Goal: Task Accomplishment & Management: Manage account settings

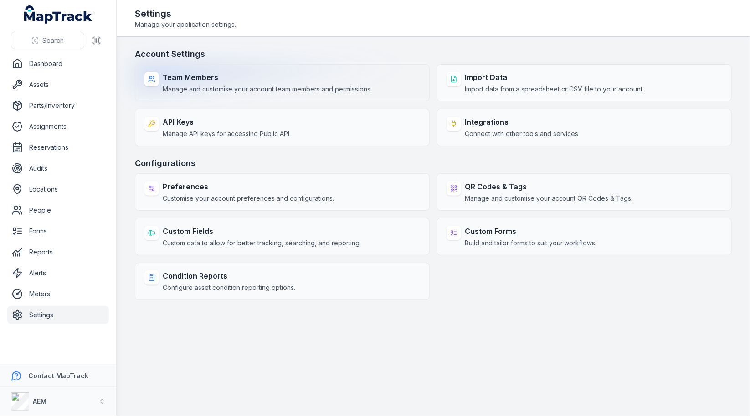
click at [284, 98] on div "Team Members Manage and customise your account team members and permissions." at bounding box center [282, 82] width 295 height 37
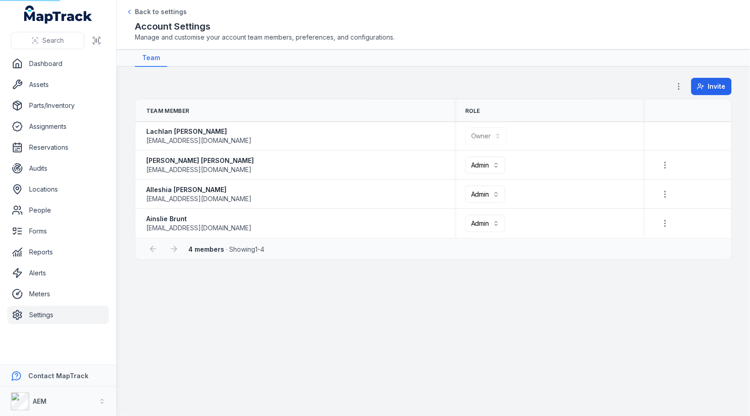
click at [382, 44] on header "Toggle Navigation Back to settings Account Settings Manage and customise your a…" at bounding box center [433, 25] width 633 height 50
click at [712, 83] on span "Invite" at bounding box center [717, 86] width 18 height 9
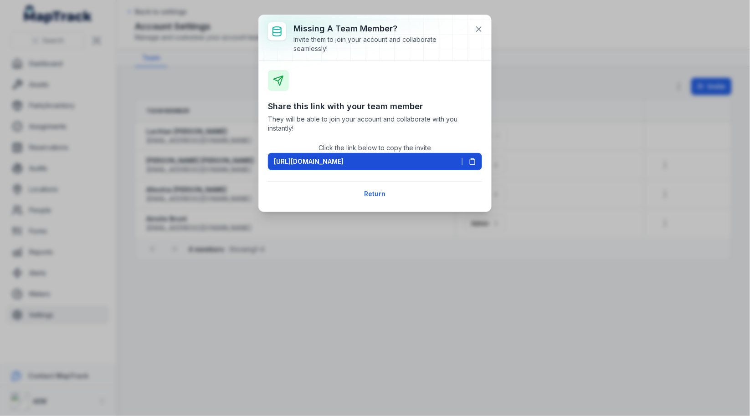
click at [470, 163] on icon at bounding box center [472, 161] width 7 height 7
click at [483, 28] on icon at bounding box center [478, 29] width 9 height 9
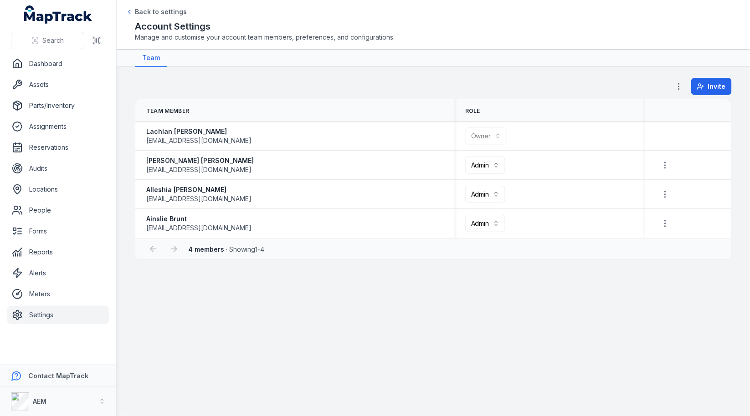
click at [478, 71] on main "**********" at bounding box center [433, 241] width 633 height 349
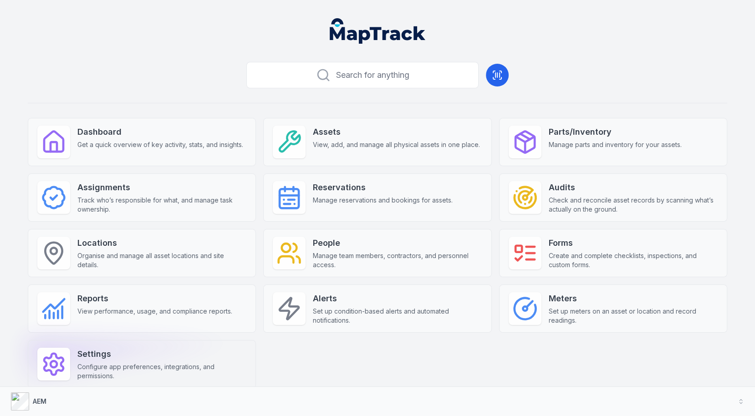
click at [168, 366] on span "Configure app preferences, integrations, and permissions." at bounding box center [161, 372] width 169 height 18
